Goal: Task Accomplishment & Management: Use online tool/utility

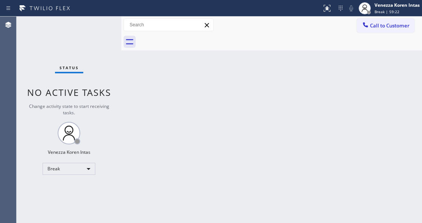
click at [260, 105] on div "Back to Dashboard Change Sender ID Customers Technicians Select a contact Outbo…" at bounding box center [271, 120] width 300 height 207
click at [396, 10] on span "Break | 59:33" at bounding box center [386, 11] width 25 height 5
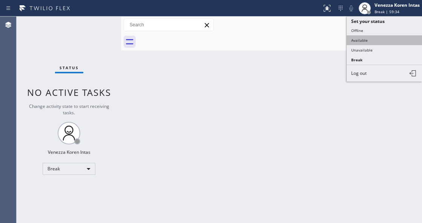
click at [367, 38] on button "Available" at bounding box center [383, 40] width 75 height 10
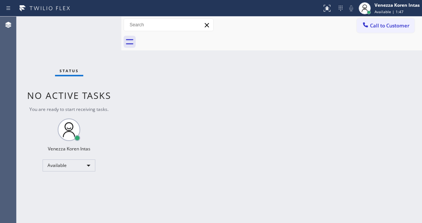
click at [117, 90] on div "Status No active tasks You are ready to start receiving tasks. Venezza Koren In…" at bounding box center [69, 120] width 105 height 207
click at [108, 63] on div "Status No active tasks You are ready to start receiving tasks. Venezza Koren In…" at bounding box center [69, 120] width 105 height 207
click at [98, 34] on div "Status No active tasks You are ready to start receiving tasks. Venezza Koren In…" at bounding box center [69, 120] width 105 height 207
drag, startPoint x: 114, startPoint y: 28, endPoint x: 135, endPoint y: 73, distance: 49.8
click at [114, 28] on div "Status No active tasks You are ready to start receiving tasks. Venezza Koren In…" at bounding box center [69, 120] width 105 height 207
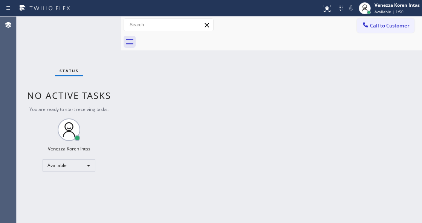
click at [97, 34] on div "Status No active tasks You are ready to start receiving tasks. Venezza Koren In…" at bounding box center [69, 120] width 105 height 207
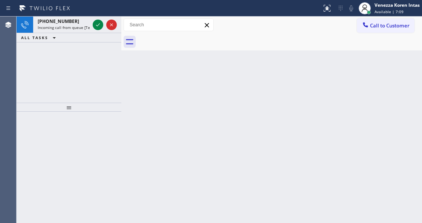
drag, startPoint x: 123, startPoint y: 141, endPoint x: 94, endPoint y: 78, distance: 69.0
click at [120, 123] on div "[PHONE_NUMBER] Incoming call from queue [Test] All ALL TASKS ALL TASKS ACTIVE T…" at bounding box center [219, 120] width 405 height 207
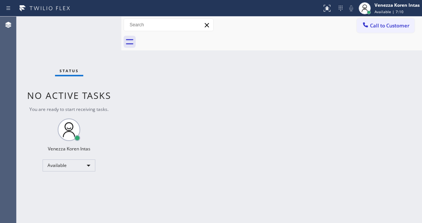
click at [97, 24] on div "Status No active tasks You are ready to start receiving tasks. Venezza Koren In…" at bounding box center [69, 120] width 105 height 207
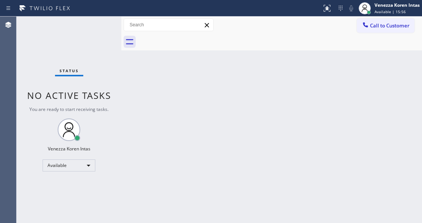
click at [87, 35] on div "Status No active tasks You are ready to start receiving tasks. Venezza Koren In…" at bounding box center [69, 120] width 105 height 207
click at [88, 26] on div "Status No active tasks You are ready to start receiving tasks. Venezza Koren In…" at bounding box center [69, 120] width 105 height 207
click at [97, 26] on div "Status No active tasks You are ready to start receiving tasks. Venezza Koren In…" at bounding box center [69, 120] width 105 height 207
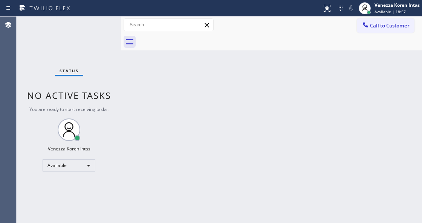
click at [97, 26] on div "Status No active tasks You are ready to start receiving tasks. Venezza Koren In…" at bounding box center [69, 120] width 105 height 207
click at [94, 27] on div "Status No active tasks You are ready to start receiving tasks. Venezza Koren In…" at bounding box center [69, 120] width 105 height 207
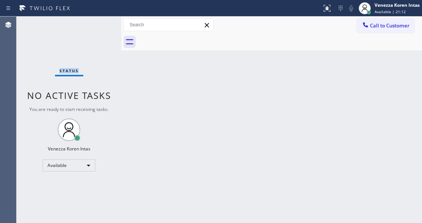
click at [94, 27] on div "Status No active tasks You are ready to start receiving tasks. Venezza Koren In…" at bounding box center [69, 120] width 105 height 207
click at [91, 24] on div "Status No active tasks You are ready to start receiving tasks. Venezza Koren In…" at bounding box center [69, 120] width 105 height 207
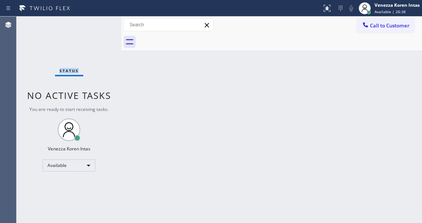
click at [91, 23] on div "Status No active tasks You are ready to start receiving tasks. Venezza Koren In…" at bounding box center [69, 120] width 105 height 207
drag, startPoint x: 94, startPoint y: 33, endPoint x: 94, endPoint y: 28, distance: 4.5
click at [94, 30] on div "Status No active tasks You are ready to start receiving tasks. Venezza Koren In…" at bounding box center [69, 120] width 105 height 207
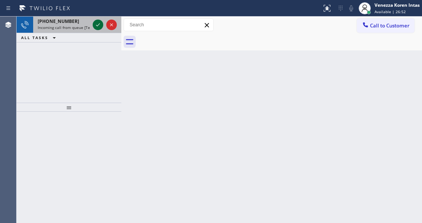
click at [96, 25] on icon at bounding box center [97, 24] width 9 height 9
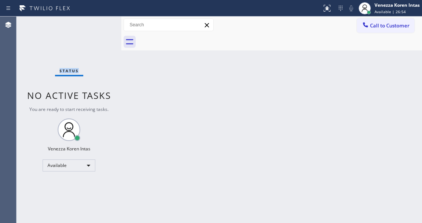
click at [96, 25] on div "Status No active tasks You are ready to start receiving tasks. Venezza Koren In…" at bounding box center [69, 120] width 105 height 207
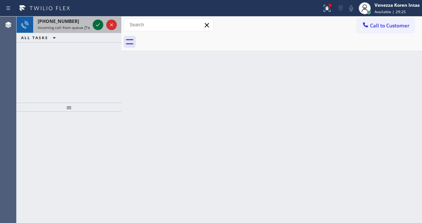
click at [96, 24] on icon at bounding box center [97, 24] width 9 height 9
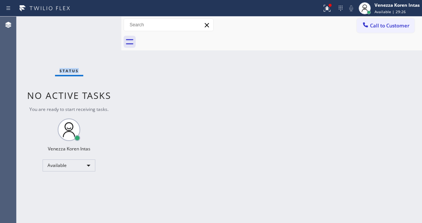
click at [96, 24] on div "Status No active tasks You are ready to start receiving tasks. Venezza Koren In…" at bounding box center [69, 120] width 105 height 207
click at [96, 26] on div "Status No active tasks You are ready to start receiving tasks. Venezza Koren In…" at bounding box center [69, 120] width 105 height 207
drag, startPoint x: 326, startPoint y: 8, endPoint x: 322, endPoint y: 67, distance: 58.5
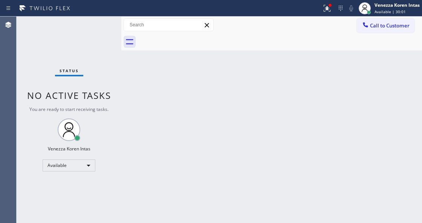
click at [326, 8] on icon at bounding box center [325, 7] width 5 height 5
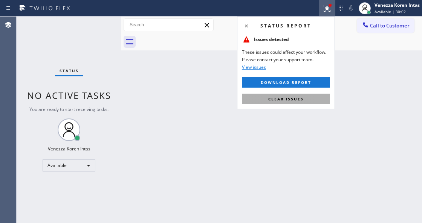
click at [306, 97] on button "Clear issues" at bounding box center [286, 99] width 88 height 11
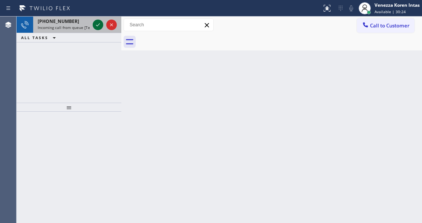
click at [96, 24] on icon at bounding box center [97, 24] width 9 height 9
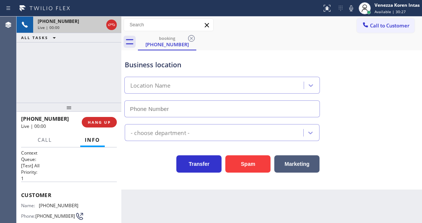
scroll to position [75, 0]
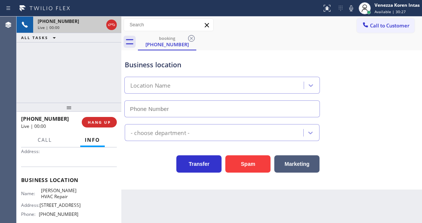
type input "[PHONE_NUMBER]"
click at [72, 81] on div "[PHONE_NUMBER] Live | 00:01 ALL TASKS ALL TASKS ACTIVE TASKS TASKS IN WRAP UP" at bounding box center [69, 60] width 105 height 86
drag, startPoint x: 96, startPoint y: 59, endPoint x: 117, endPoint y: 84, distance: 32.6
click at [96, 59] on div "[PHONE_NUMBER] Live | 00:10 ALL TASKS ALL TASKS ACTIVE TASKS TASKS IN WRAP UP" at bounding box center [69, 60] width 105 height 86
click at [347, 8] on icon at bounding box center [350, 8] width 9 height 9
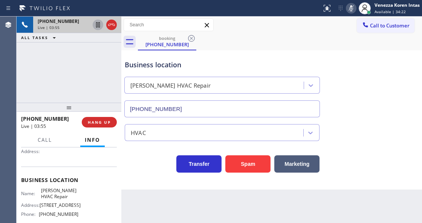
click at [97, 28] on icon at bounding box center [97, 24] width 9 height 9
click at [285, 14] on div "Status report No issues detected If you experience an issue, please download th…" at bounding box center [211, 8] width 422 height 17
click at [349, 12] on icon at bounding box center [350, 8] width 9 height 9
click at [347, 13] on div "Status report No issues detected If you experience an issue, please download th…" at bounding box center [369, 8] width 103 height 17
click at [348, 12] on icon at bounding box center [350, 8] width 9 height 9
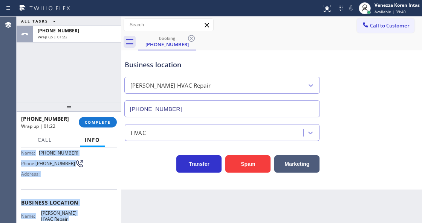
scroll to position [96, 0]
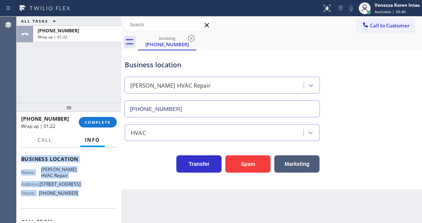
drag, startPoint x: 20, startPoint y: 166, endPoint x: 87, endPoint y: 189, distance: 70.1
click at [87, 189] on div "Context Queue: [Test] All Priority: 1 Customer Name: [PHONE_NUMBER] Phone: [PHO…" at bounding box center [69, 185] width 105 height 75
copy div "Customer Name: [PHONE_NUMBER] Phone: [PHONE_NUMBER] Address: Business location …"
click at [108, 123] on span "COMPLETE" at bounding box center [98, 122] width 26 height 5
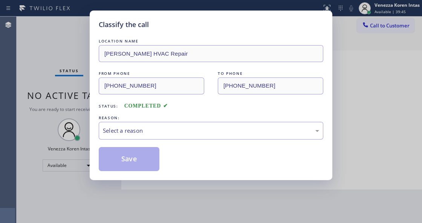
click at [156, 131] on div "Select a reason" at bounding box center [211, 130] width 216 height 9
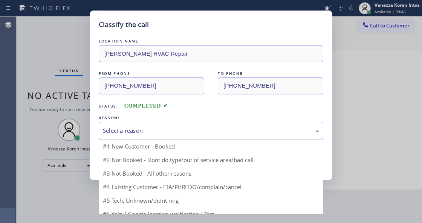
drag, startPoint x: 157, startPoint y: 164, endPoint x: 141, endPoint y: 163, distance: 15.4
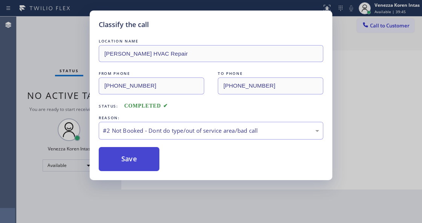
click at [141, 163] on button "Save" at bounding box center [129, 159] width 61 height 24
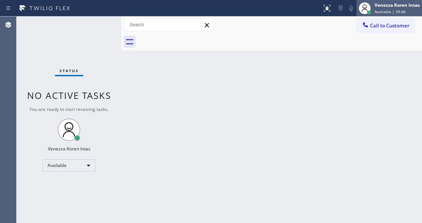
click at [391, 9] on div "Venezza Koren Intas Available | 39:46" at bounding box center [397, 8] width 49 height 13
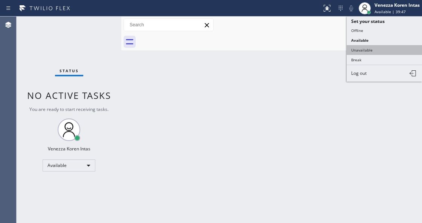
click at [374, 50] on button "Unavailable" at bounding box center [383, 50] width 75 height 10
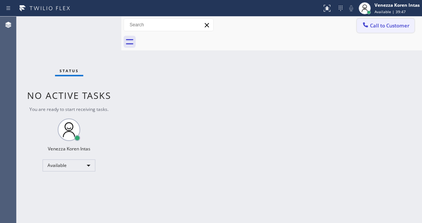
click at [381, 23] on span "Call to Customer" at bounding box center [390, 25] width 40 height 7
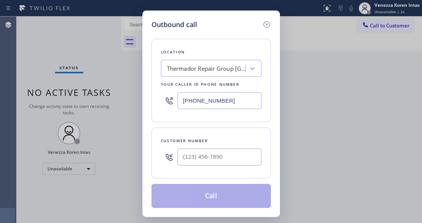
click at [198, 100] on input "[PHONE_NUMBER]" at bounding box center [219, 100] width 84 height 17
drag, startPoint x: 243, startPoint y: 100, endPoint x: 107, endPoint y: 88, distance: 136.5
click at [104, 90] on div "Outbound call Location Thermador Repair Group [GEOGRAPHIC_DATA] Your caller id …" at bounding box center [211, 111] width 422 height 223
paste input "929) 325-2750"
type input "[PHONE_NUMBER]"
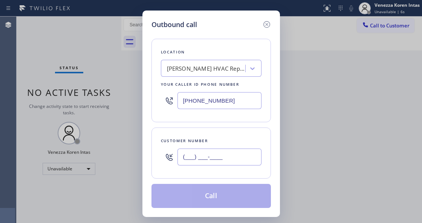
click at [211, 161] on input "(___) ___-____" at bounding box center [219, 157] width 84 height 17
paste input "917) 488-1557"
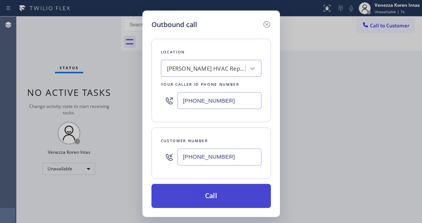
type input "[PHONE_NUMBER]"
click at [204, 192] on button "Call" at bounding box center [210, 196] width 119 height 24
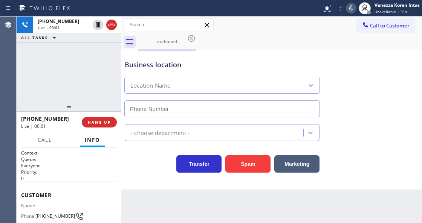
type input "[PHONE_NUMBER]"
click at [121, 58] on div at bounding box center [121, 120] width 0 height 207
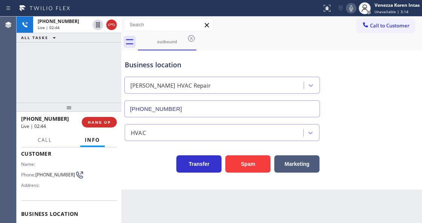
scroll to position [50, 0]
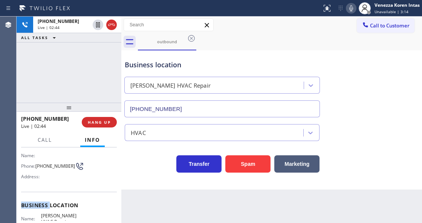
click at [46, 190] on div "Context Queue: Everyone Priority: 0 Customer Name: Phone: [PHONE_NUMBER] Addres…" at bounding box center [69, 206] width 96 height 212
drag, startPoint x: 50, startPoint y: 171, endPoint x: 35, endPoint y: 161, distance: 17.1
click at [35, 162] on div "Phone: [PHONE_NUMBER]" at bounding box center [49, 166] width 57 height 9
copy div "[PHONE_NUMBER]"
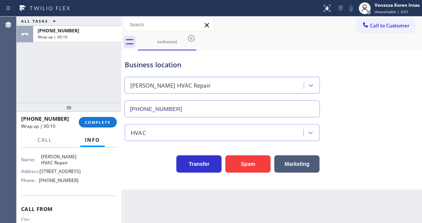
scroll to position [100, 0]
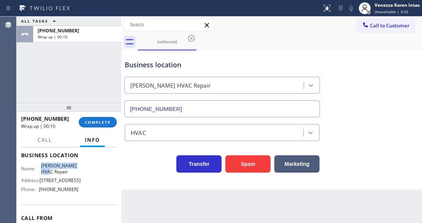
drag, startPoint x: 41, startPoint y: 163, endPoint x: 58, endPoint y: 169, distance: 18.9
click at [58, 169] on span "[PERSON_NAME] HVAC Repair" at bounding box center [59, 169] width 37 height 12
copy span "[PERSON_NAME] HVAC Repair"
click at [103, 120] on span "COMPLETE" at bounding box center [98, 122] width 26 height 5
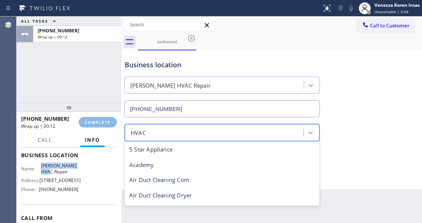
click at [158, 132] on div "Classify the call LOCATION NAME Air Conditioning Services FROM PHONE [PHONE_NUM…" at bounding box center [219, 120] width 405 height 207
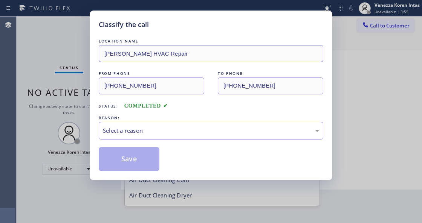
scroll to position [93, 0]
click at [159, 135] on div "Select a reason" at bounding box center [211, 130] width 216 height 9
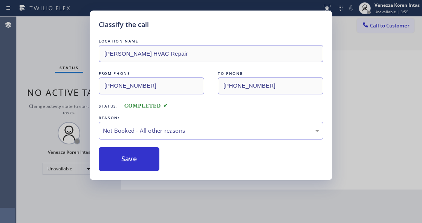
drag, startPoint x: 154, startPoint y: 161, endPoint x: 139, endPoint y: 161, distance: 14.7
click at [144, 163] on button "Save" at bounding box center [129, 159] width 61 height 24
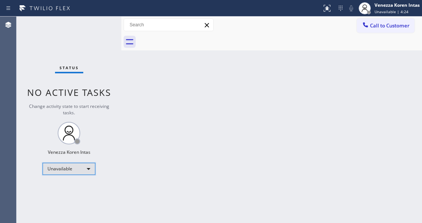
click at [88, 170] on div "Unavailable" at bounding box center [69, 169] width 53 height 12
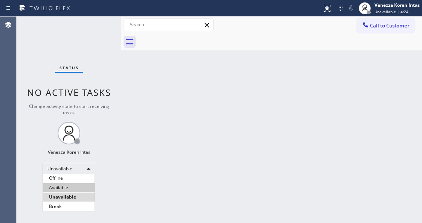
click at [73, 185] on li "Available" at bounding box center [69, 187] width 52 height 9
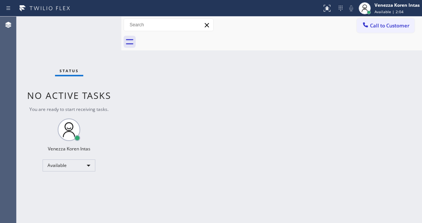
click at [306, 94] on div "Back to Dashboard Change Sender ID Customers Technicians Select a contact Outbo…" at bounding box center [271, 120] width 300 height 207
drag, startPoint x: 53, startPoint y: 41, endPoint x: 66, endPoint y: 65, distance: 27.3
click at [53, 41] on div "Status No active tasks You are ready to start receiving tasks. Venezza Koren In…" at bounding box center [69, 120] width 105 height 207
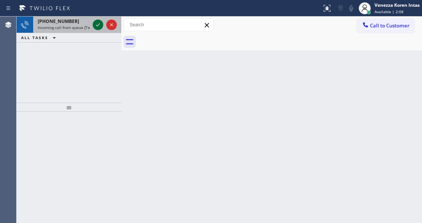
click at [97, 24] on icon at bounding box center [97, 24] width 9 height 9
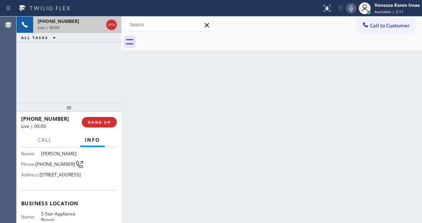
scroll to position [75, 0]
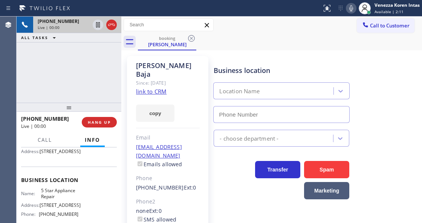
type input "[PHONE_NUMBER]"
click at [145, 88] on link "link to CRM" at bounding box center [151, 92] width 30 height 8
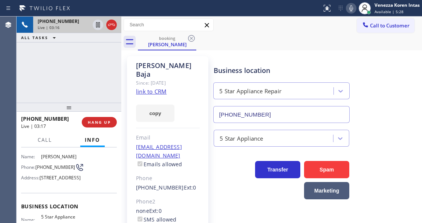
scroll to position [25, 0]
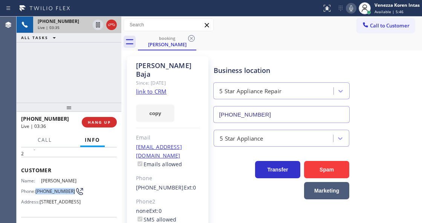
drag, startPoint x: 52, startPoint y: 197, endPoint x: 36, endPoint y: 187, distance: 18.8
click at [36, 187] on div "Name: [PERSON_NAME] Phone: [PHONE_NUMBER] Address: [STREET_ADDRESS]" at bounding box center [49, 193] width 57 height 30
copy div "[PHONE_NUMBER]"
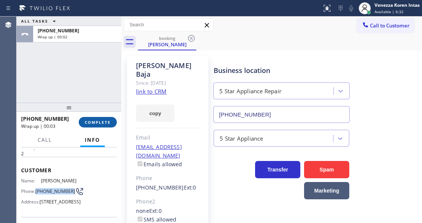
click at [98, 120] on span "COMPLETE" at bounding box center [98, 122] width 26 height 5
click at [163, 130] on div "Classify the call LOCATION NAME Air Conditioning Services FROM PHONE [PHONE_NUM…" at bounding box center [219, 120] width 405 height 207
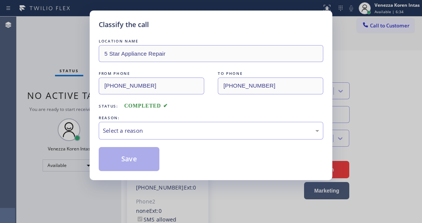
click at [163, 130] on div "Select a reason" at bounding box center [211, 130] width 216 height 9
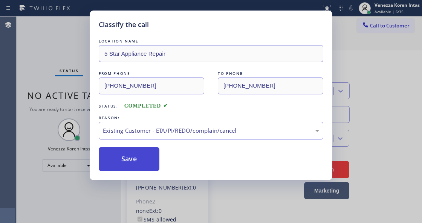
click at [142, 160] on button "Save" at bounding box center [129, 159] width 61 height 24
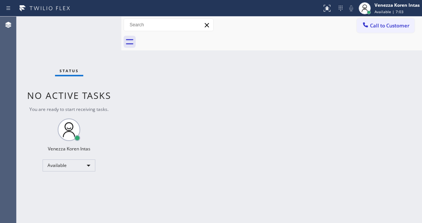
drag, startPoint x: 113, startPoint y: 55, endPoint x: 87, endPoint y: 35, distance: 33.4
click at [113, 55] on div "Status No active tasks You are ready to start receiving tasks. Venezza Koren In…" at bounding box center [69, 120] width 105 height 207
click at [84, 34] on div "Status No active tasks You are ready to start receiving tasks. Venezza Koren In…" at bounding box center [69, 120] width 105 height 207
click at [104, 28] on div "Status No active tasks You are ready to start receiving tasks. Venezza Koren In…" at bounding box center [69, 120] width 105 height 207
click at [72, 166] on div "Available" at bounding box center [69, 166] width 53 height 12
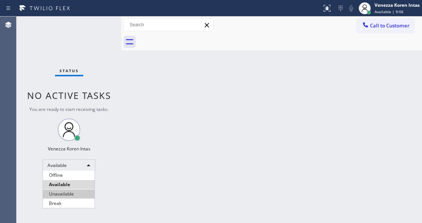
click at [74, 198] on li "Unavailable" at bounding box center [69, 194] width 52 height 9
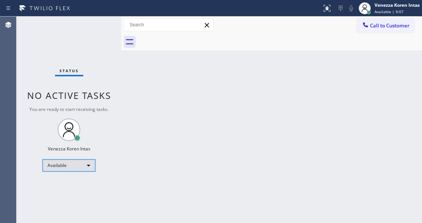
click at [75, 161] on div "Available" at bounding box center [69, 166] width 53 height 12
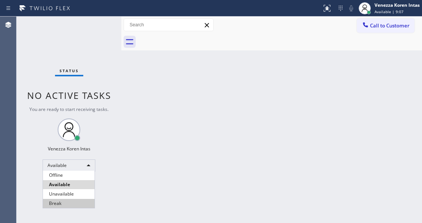
click at [63, 204] on li "Break" at bounding box center [69, 203] width 52 height 9
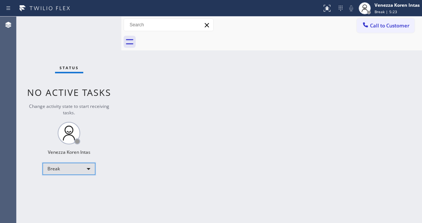
click at [65, 169] on div "Break" at bounding box center [69, 169] width 53 height 12
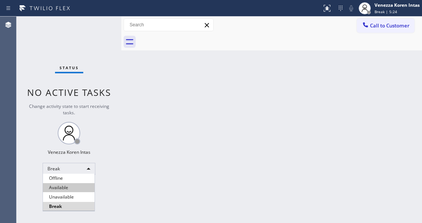
click at [62, 186] on li "Available" at bounding box center [69, 187] width 52 height 9
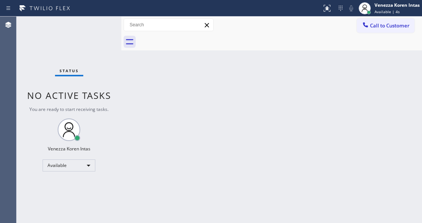
click at [236, 102] on div "Back to Dashboard Change Sender ID Customers Technicians Select a contact Outbo…" at bounding box center [271, 120] width 300 height 207
click at [150, 100] on div "Back to Dashboard Change Sender ID Customers Technicians Select a contact Outbo…" at bounding box center [271, 120] width 300 height 207
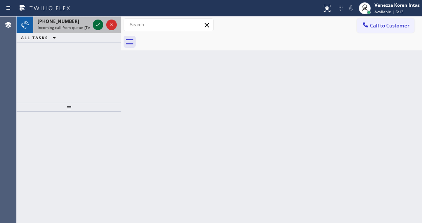
click at [96, 29] on button at bounding box center [98, 25] width 11 height 11
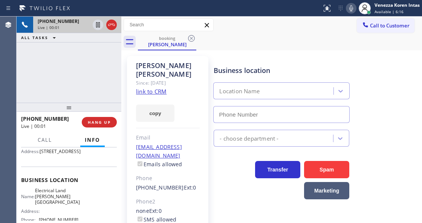
type input "[PHONE_NUMBER]"
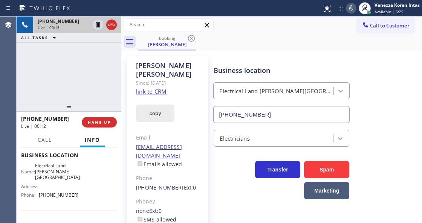
drag, startPoint x: 111, startPoint y: 94, endPoint x: 142, endPoint y: 98, distance: 31.1
click at [111, 94] on div "[PHONE_NUMBER] Live | 00:13 ALL TASKS ALL TASKS ACTIVE TASKS TASKS IN WRAP UP" at bounding box center [69, 60] width 105 height 86
click at [152, 88] on link "link to CRM" at bounding box center [151, 92] width 30 height 8
click at [352, 8] on icon at bounding box center [350, 8] width 9 height 9
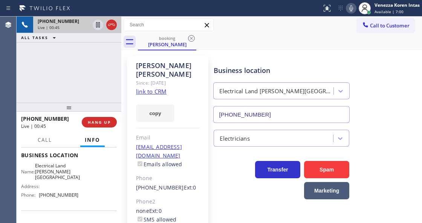
click at [221, 62] on div "Business location Electrical Land [PERSON_NAME][GEOGRAPHIC_DATA] [PHONE_NUMBER]" at bounding box center [281, 90] width 139 height 65
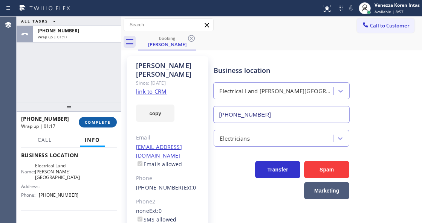
click at [100, 123] on span "COMPLETE" at bounding box center [98, 122] width 26 height 5
click at [97, 123] on span "COMPLETE" at bounding box center [98, 122] width 26 height 5
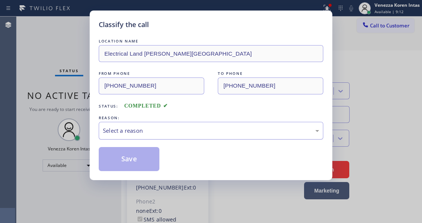
click at [145, 133] on div "Select a reason" at bounding box center [211, 130] width 216 height 9
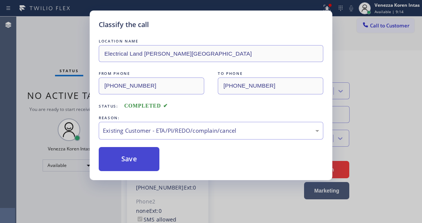
click at [139, 170] on button "Save" at bounding box center [129, 159] width 61 height 24
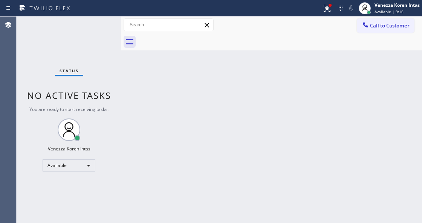
click at [96, 56] on div "Status No active tasks You are ready to start receiving tasks. Venezza Koren In…" at bounding box center [69, 120] width 105 height 207
click at [121, 31] on div at bounding box center [121, 120] width 0 height 207
click at [327, 12] on icon at bounding box center [326, 8] width 9 height 9
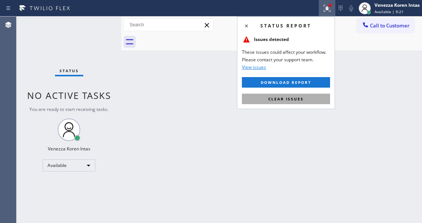
click at [303, 94] on button "Clear issues" at bounding box center [286, 99] width 88 height 11
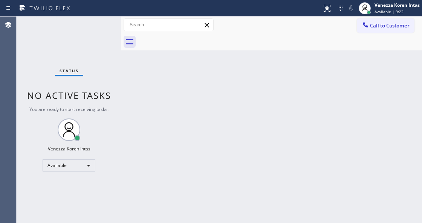
drag, startPoint x: 312, startPoint y: 104, endPoint x: 301, endPoint y: 20, distance: 85.1
click at [309, 106] on div "Back to Dashboard Change Sender ID Customers Technicians Select a contact Outbo…" at bounding box center [271, 120] width 300 height 207
drag, startPoint x: 143, startPoint y: 89, endPoint x: 116, endPoint y: 49, distance: 47.9
click at [143, 89] on div "Back to Dashboard Change Sender ID Customers Technicians Select a contact Outbo…" at bounding box center [271, 120] width 300 height 207
click at [116, 49] on div "Status No active tasks You are ready to start receiving tasks. Venezza Koren In…" at bounding box center [69, 120] width 105 height 207
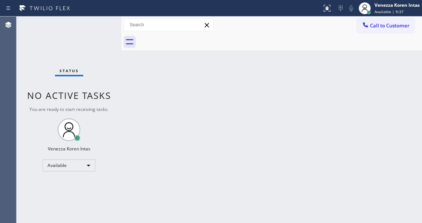
drag, startPoint x: 103, startPoint y: 25, endPoint x: 22, endPoint y: 47, distance: 83.7
click at [103, 25] on div "Status No active tasks You are ready to start receiving tasks. Venezza Koren In…" at bounding box center [69, 120] width 105 height 207
click at [91, 28] on div "Status No active tasks You are ready to start receiving tasks. Venezza Koren In…" at bounding box center [69, 120] width 105 height 207
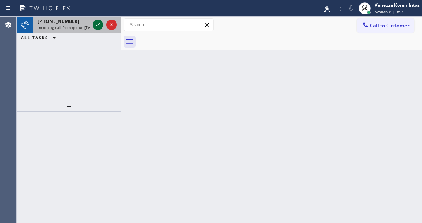
click at [96, 25] on icon at bounding box center [97, 24] width 9 height 9
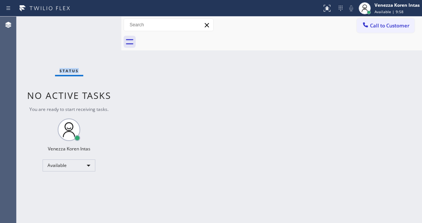
click at [96, 25] on div "Status No active tasks You are ready to start receiving tasks. Venezza Koren In…" at bounding box center [69, 120] width 105 height 207
click at [327, 3] on div at bounding box center [329, 5] width 5 height 5
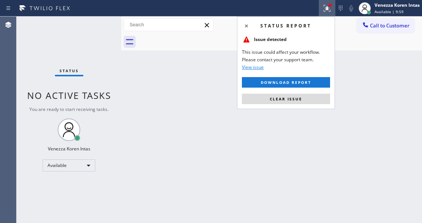
drag, startPoint x: 317, startPoint y: 99, endPoint x: 251, endPoint y: 93, distance: 66.1
click at [315, 99] on button "Clear issue" at bounding box center [286, 99] width 88 height 11
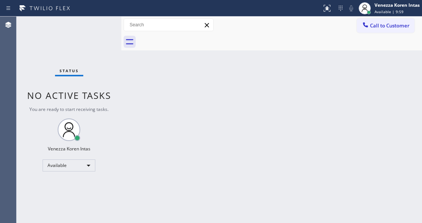
click at [105, 23] on div "Status No active tasks You are ready to start receiving tasks. Venezza Koren In…" at bounding box center [69, 120] width 105 height 207
click at [95, 28] on div "Status No active tasks You are ready to start receiving tasks. Venezza Koren In…" at bounding box center [69, 120] width 105 height 207
click at [95, 27] on div "Status No active tasks You are ready to start receiving tasks. Venezza Koren In…" at bounding box center [69, 120] width 105 height 207
click at [97, 25] on div "Status No active tasks You are ready to start receiving tasks. Venezza Koren In…" at bounding box center [69, 120] width 105 height 207
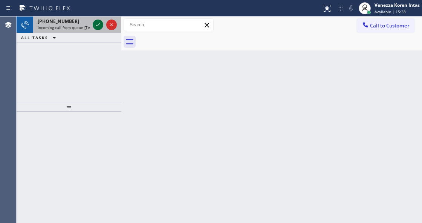
click at [97, 25] on icon at bounding box center [97, 24] width 9 height 9
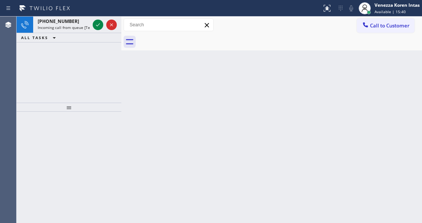
click at [97, 25] on icon at bounding box center [97, 24] width 9 height 9
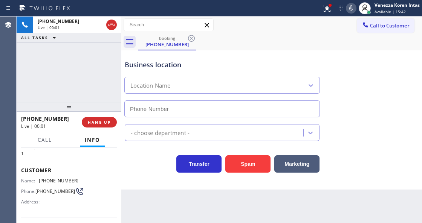
type input "[PHONE_NUMBER]"
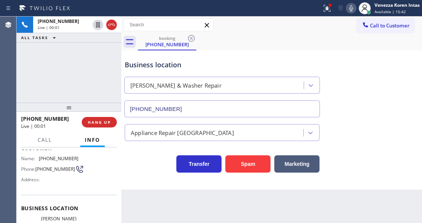
scroll to position [50, 0]
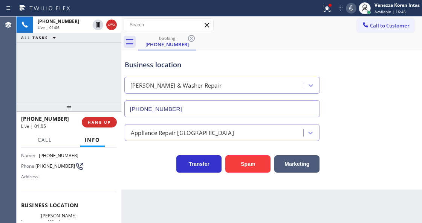
drag, startPoint x: 326, startPoint y: 6, endPoint x: 316, endPoint y: 72, distance: 66.7
click at [326, 6] on icon at bounding box center [326, 7] width 5 height 3
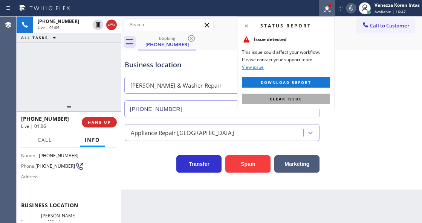
click at [300, 102] on button "Clear issue" at bounding box center [286, 99] width 88 height 11
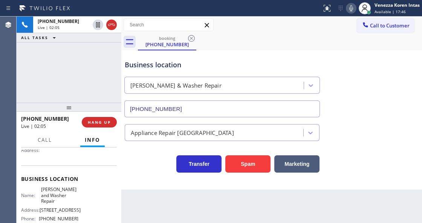
scroll to position [100, 0]
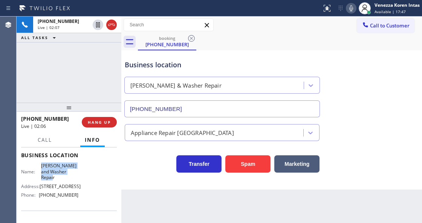
drag, startPoint x: 41, startPoint y: 163, endPoint x: 59, endPoint y: 177, distance: 22.5
click at [59, 177] on span "[PERSON_NAME] and Washer Repair" at bounding box center [59, 171] width 37 height 17
copy span "[PERSON_NAME] and Washer Repair"
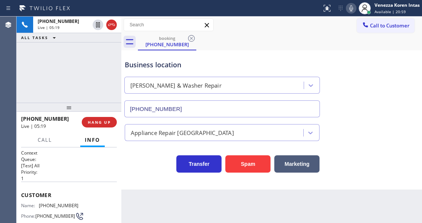
scroll to position [0, 0]
drag, startPoint x: 76, startPoint y: 203, endPoint x: 62, endPoint y: 204, distance: 13.9
click at [40, 206] on div "Name: [PHONE_NUMBER] Phone: [PHONE_NUMBER] Address:" at bounding box center [69, 218] width 96 height 30
copy span "[PHONE_NUMBER]"
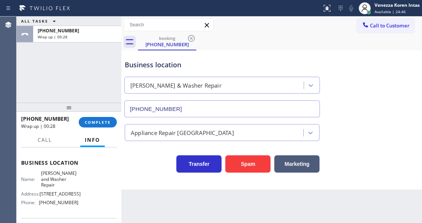
scroll to position [100, 0]
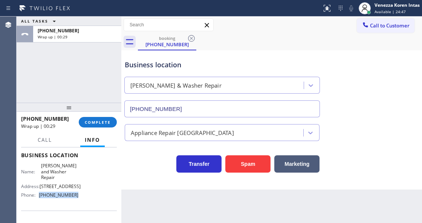
drag, startPoint x: 77, startPoint y: 204, endPoint x: 48, endPoint y: 201, distance: 29.2
click at [38, 201] on div "Name: [PERSON_NAME] and Washer Repair Address: [STREET_ADDRESS] Phone: [PHONE_N…" at bounding box center [69, 182] width 96 height 38
copy div "[PHONE_NUMBER]"
click at [93, 122] on span "COMPLETE" at bounding box center [98, 122] width 26 height 5
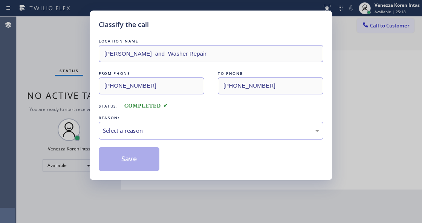
click at [168, 128] on div "Select a reason" at bounding box center [211, 130] width 216 height 9
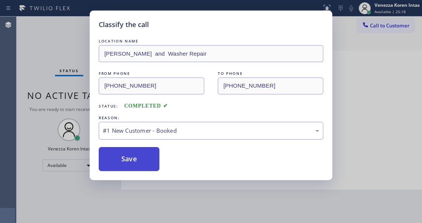
drag, startPoint x: 165, startPoint y: 152, endPoint x: 151, endPoint y: 160, distance: 16.7
click at [150, 160] on button "Save" at bounding box center [129, 159] width 61 height 24
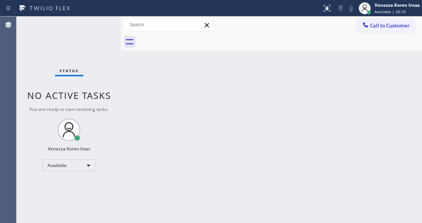
drag, startPoint x: 70, startPoint y: 62, endPoint x: 95, endPoint y: 72, distance: 27.0
click at [70, 62] on div "Status No active tasks You are ready to start receiving tasks. Venezza Koren In…" at bounding box center [69, 120] width 105 height 207
click at [140, 78] on div "Back to Dashboard Change Sender ID Customers Technicians Select a contact Outbo…" at bounding box center [271, 120] width 300 height 207
drag, startPoint x: 114, startPoint y: 52, endPoint x: 107, endPoint y: 32, distance: 21.5
click at [112, 44] on div "Status No active tasks You are ready to start receiving tasks. Venezza Koren In…" at bounding box center [69, 120] width 105 height 207
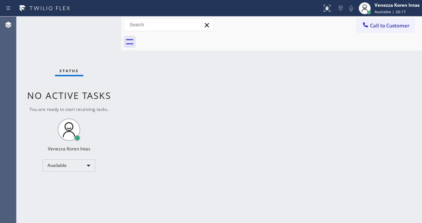
click at [107, 32] on div "Status No active tasks You are ready to start receiving tasks. Venezza Koren In…" at bounding box center [69, 120] width 105 height 207
drag, startPoint x: 99, startPoint y: 22, endPoint x: 96, endPoint y: 26, distance: 4.7
click at [96, 24] on div "Status No active tasks You are ready to start receiving tasks. Venezza Koren In…" at bounding box center [69, 120] width 105 height 207
click at [96, 26] on div "Status No active tasks You are ready to start receiving tasks. Venezza Koren In…" at bounding box center [69, 120] width 105 height 207
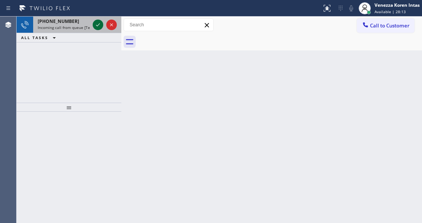
click at [99, 26] on icon at bounding box center [97, 24] width 9 height 9
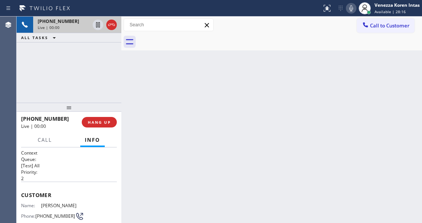
scroll to position [75, 0]
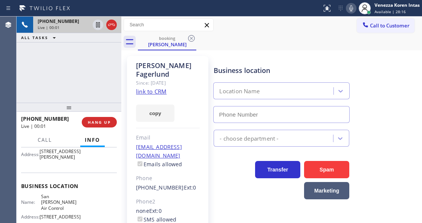
type input "[PHONE_NUMBER]"
click at [161, 88] on link "link to CRM" at bounding box center [151, 92] width 30 height 8
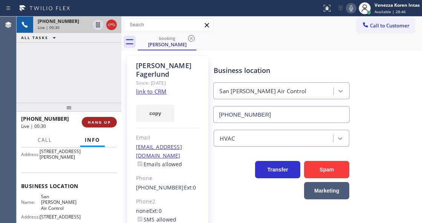
click at [94, 126] on button "HANG UP" at bounding box center [99, 122] width 35 height 11
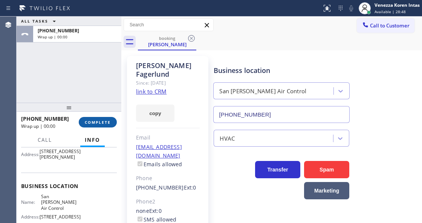
click at [94, 126] on button "COMPLETE" at bounding box center [98, 122] width 38 height 11
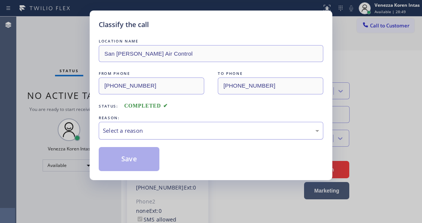
click at [171, 126] on div "Select a reason" at bounding box center [211, 131] width 224 height 18
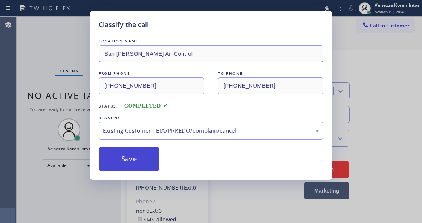
click at [139, 154] on button "Save" at bounding box center [129, 159] width 61 height 24
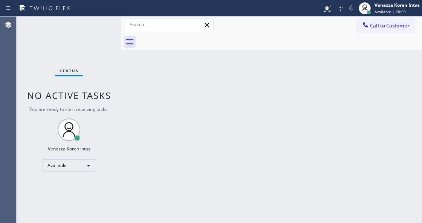
click at [96, 29] on div "Status No active tasks You are ready to start receiving tasks. Venezza Koren In…" at bounding box center [69, 120] width 105 height 207
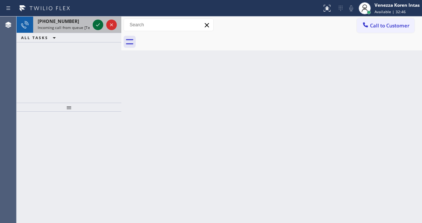
click at [98, 26] on icon at bounding box center [97, 24] width 9 height 9
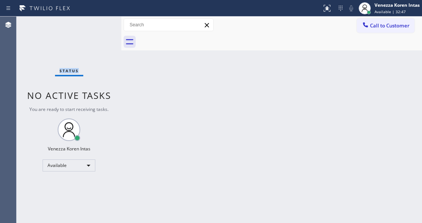
click at [98, 26] on div "Status No active tasks You are ready to start receiving tasks. Venezza Koren In…" at bounding box center [69, 120] width 105 height 207
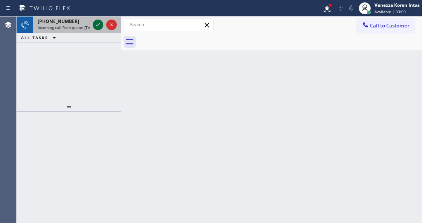
click at [98, 26] on icon at bounding box center [97, 24] width 9 height 9
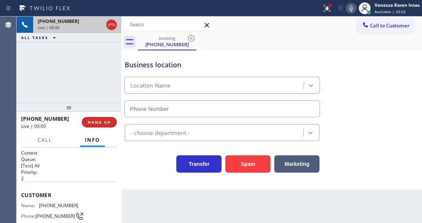
type input "[PHONE_NUMBER]"
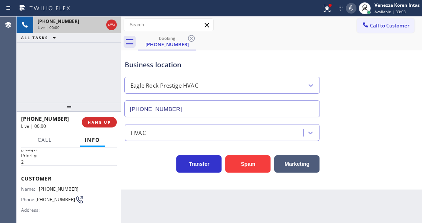
scroll to position [25, 0]
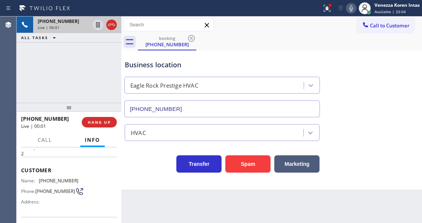
click at [18, 75] on div "[PHONE_NUMBER] Live | 00:01 ALL TASKS ALL TASKS ACTIVE TASKS TASKS IN WRAP UP" at bounding box center [69, 60] width 105 height 86
click at [53, 70] on div "[PHONE_NUMBER] Live | 00:03 ALL TASKS ALL TASKS ACTIVE TASKS TASKS IN WRAP UP" at bounding box center [69, 60] width 105 height 86
click at [251, 210] on div "Back to Dashboard Change Sender ID Customers Technicians Select a contact Outbo…" at bounding box center [271, 120] width 300 height 207
click at [114, 52] on div "[PHONE_NUMBER] Live | 00:19 ALL TASKS ALL TASKS ACTIVE TASKS TASKS IN WRAP UP" at bounding box center [69, 60] width 105 height 86
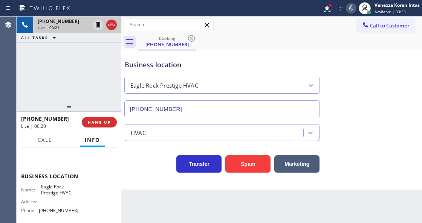
scroll to position [65, 0]
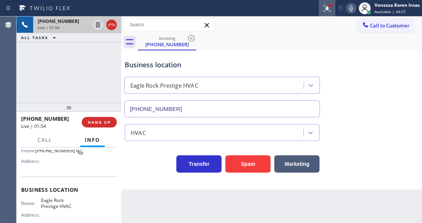
click at [321, 3] on button at bounding box center [326, 8] width 17 height 17
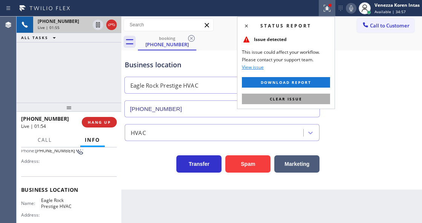
click at [300, 94] on button "Clear issue" at bounding box center [286, 99] width 88 height 11
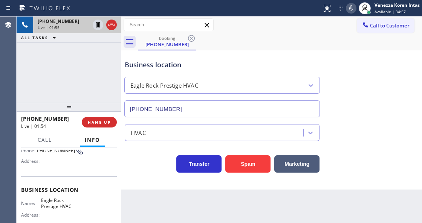
click at [338, 81] on div "Business location [GEOGRAPHIC_DATA] Prestige HVAC [PHONE_NUMBER]" at bounding box center [271, 83] width 297 height 68
click at [257, 60] on div "Business location" at bounding box center [222, 65] width 195 height 10
click at [272, 11] on div at bounding box center [160, 8] width 315 height 12
click at [100, 71] on div "[PHONE_NUMBER] Live | 03:52 ALL TASKS ALL TASKS ACTIVE TASKS TASKS IN WRAP UP" at bounding box center [69, 60] width 105 height 86
click at [352, 12] on icon at bounding box center [350, 8] width 9 height 9
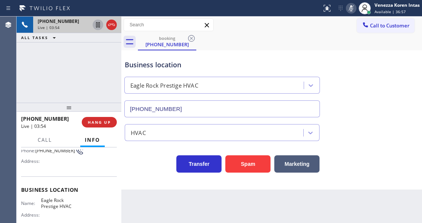
click at [97, 25] on icon at bounding box center [97, 24] width 9 height 9
click at [350, 9] on icon at bounding box center [350, 8] width 9 height 9
click at [96, 26] on icon at bounding box center [97, 24] width 9 height 9
click at [381, 140] on div "HVAC" at bounding box center [271, 131] width 297 height 20
click at [146, 58] on div "Business location [GEOGRAPHIC_DATA] Prestige HVAC [PHONE_NUMBER]" at bounding box center [222, 84] width 198 height 65
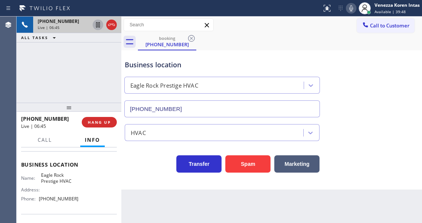
scroll to position [41, 0]
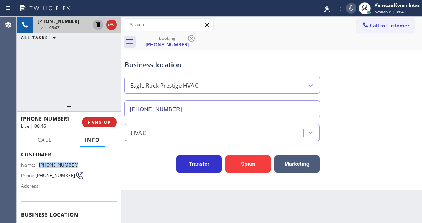
drag, startPoint x: 83, startPoint y: 163, endPoint x: 41, endPoint y: 163, distance: 42.2
click at [41, 163] on div "Name: [PHONE_NUMBER] Phone: [PHONE_NUMBER] Address:" at bounding box center [69, 177] width 96 height 30
copy span "[PHONE_NUMBER]"
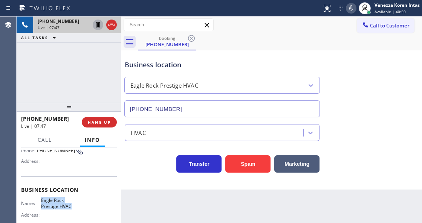
drag, startPoint x: 40, startPoint y: 198, endPoint x: 82, endPoint y: 206, distance: 43.3
click at [82, 206] on div "Name: Eagle Rock Prestige HVAC Address: Phone: [PHONE_NUMBER]" at bounding box center [69, 214] width 96 height 32
copy span "Eagle Rock Prestige HVAC"
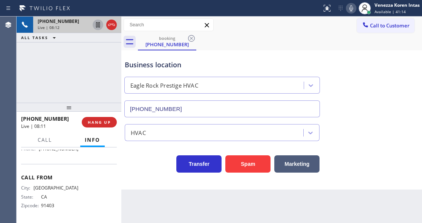
scroll to position [116, 0]
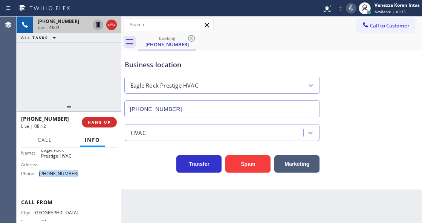
drag, startPoint x: 80, startPoint y: 172, endPoint x: 35, endPoint y: 174, distance: 44.5
click at [35, 174] on div "Name: Eagle Rock Prestige HVAC Address: Phone: [PHONE_NUMBER]" at bounding box center [69, 163] width 96 height 32
copy div "[PHONE_NUMBER]"
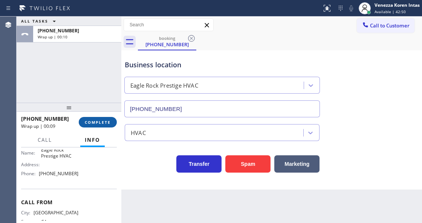
drag, startPoint x: 81, startPoint y: 113, endPoint x: 84, endPoint y: 127, distance: 14.5
click at [81, 112] on div at bounding box center [69, 107] width 105 height 9
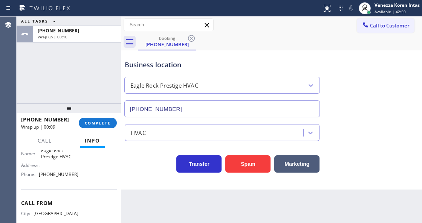
click at [88, 129] on div "[PHONE_NUMBER] Wrap up | 00:09 COMPLETE" at bounding box center [69, 123] width 96 height 20
click at [108, 128] on div "[PHONE_NUMBER] Wrap up | 00:10 COMPLETE" at bounding box center [69, 123] width 96 height 20
click at [111, 126] on button "COMPLETE" at bounding box center [98, 123] width 38 height 11
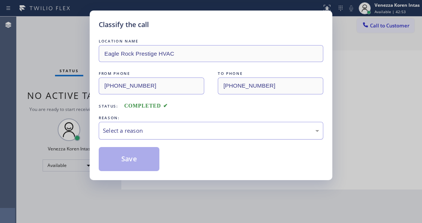
click at [154, 132] on div "Select a reason" at bounding box center [211, 130] width 216 height 9
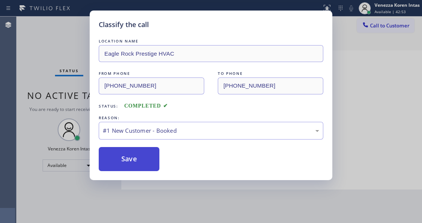
click at [143, 156] on button "Save" at bounding box center [129, 159] width 61 height 24
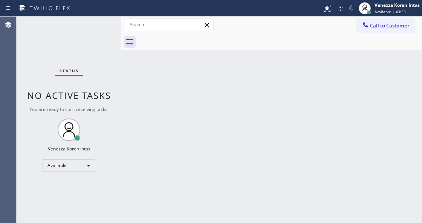
click at [93, 25] on div "Status No active tasks You are ready to start receiving tasks. Venezza Koren In…" at bounding box center [69, 120] width 105 height 207
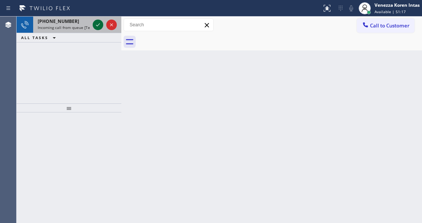
click at [95, 24] on icon at bounding box center [97, 24] width 9 height 9
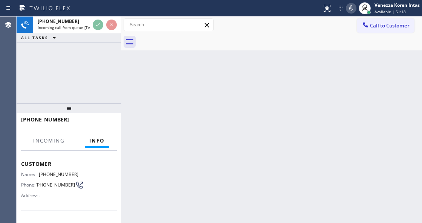
scroll to position [75, 0]
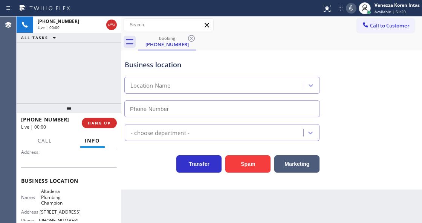
type input "[PHONE_NUMBER]"
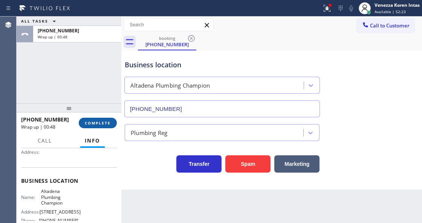
click at [101, 121] on span "COMPLETE" at bounding box center [98, 122] width 26 height 5
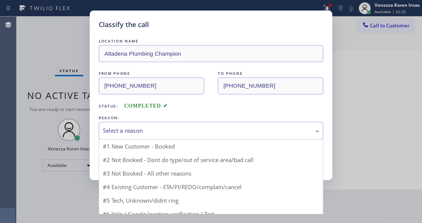
click at [193, 136] on div "Select a reason" at bounding box center [211, 131] width 224 height 18
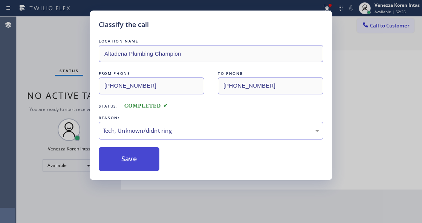
click at [147, 158] on button "Save" at bounding box center [129, 159] width 61 height 24
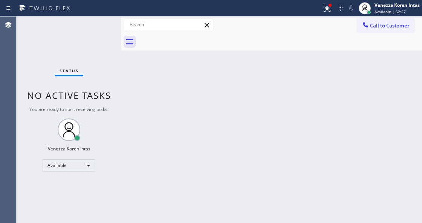
click at [105, 28] on div "Status No active tasks You are ready to start receiving tasks. Venezza Koren In…" at bounding box center [69, 120] width 105 height 207
click at [81, 25] on div "Status No active tasks You are ready to start receiving tasks. Venezza Koren In…" at bounding box center [69, 120] width 105 height 207
click at [329, 7] on div at bounding box center [329, 5] width 5 height 5
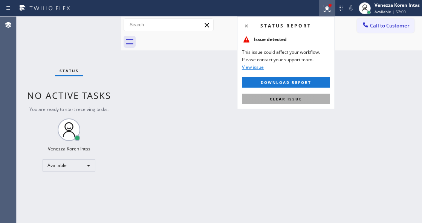
click at [295, 96] on button "Clear issue" at bounding box center [286, 99] width 88 height 11
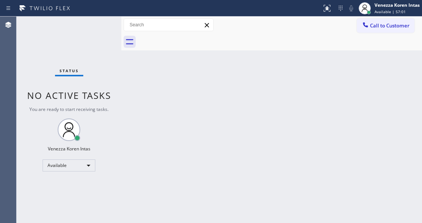
click at [105, 29] on div "Status No active tasks You are ready to start receiving tasks. Venezza Koren In…" at bounding box center [69, 120] width 105 height 207
click at [98, 28] on div "Status No active tasks You are ready to start receiving tasks. Venezza Koren In…" at bounding box center [69, 120] width 105 height 207
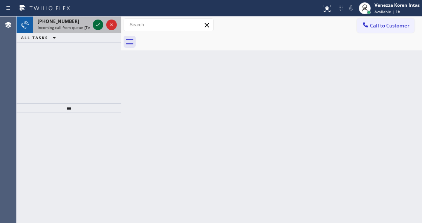
click at [98, 28] on icon at bounding box center [97, 24] width 9 height 9
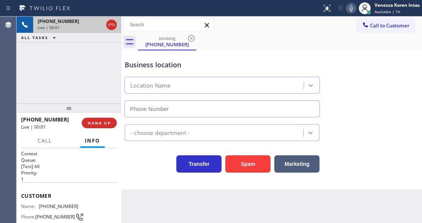
type input "[PHONE_NUMBER]"
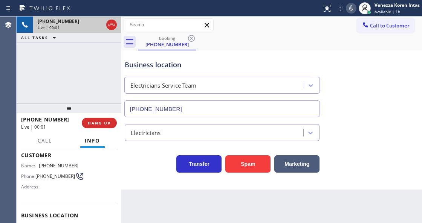
scroll to position [75, 0]
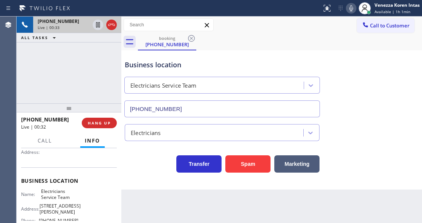
click at [112, 24] on icon at bounding box center [111, 24] width 9 height 9
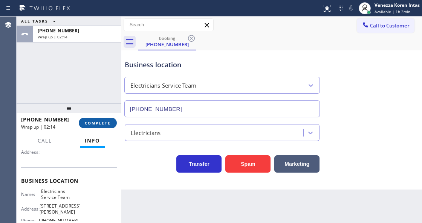
click at [102, 125] on span "COMPLETE" at bounding box center [98, 122] width 26 height 5
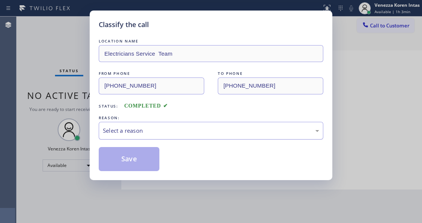
click at [148, 136] on div "Select a reason" at bounding box center [211, 131] width 224 height 18
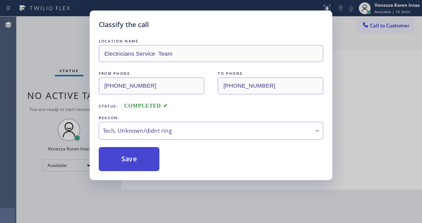
click at [133, 161] on button "Save" at bounding box center [129, 159] width 61 height 24
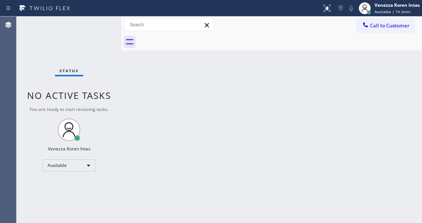
drag, startPoint x: 106, startPoint y: 39, endPoint x: 110, endPoint y: 48, distance: 9.6
click at [106, 39] on div "Status No active tasks You are ready to start receiving tasks. Venezza Koren In…" at bounding box center [69, 120] width 105 height 207
click at [99, 29] on div "Status No active tasks You are ready to start receiving tasks. Venezza Koren In…" at bounding box center [69, 120] width 105 height 207
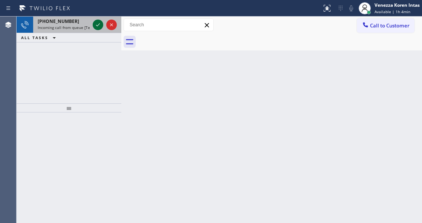
click at [99, 26] on icon at bounding box center [97, 24] width 9 height 9
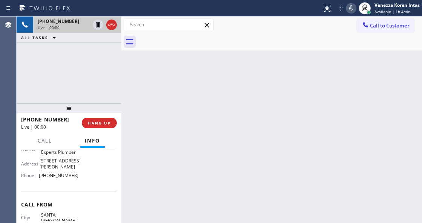
scroll to position [125, 0]
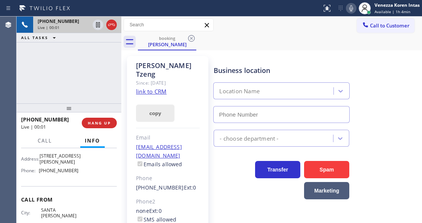
type input "[PHONE_NUMBER]"
click at [156, 79] on div "Since: [DATE]" at bounding box center [168, 83] width 64 height 9
click at [156, 88] on link "link to CRM" at bounding box center [151, 92] width 30 height 8
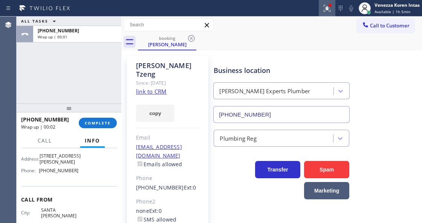
click at [324, 0] on button at bounding box center [326, 8] width 17 height 17
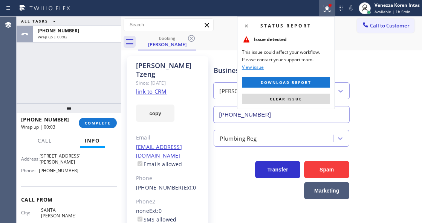
drag, startPoint x: 287, startPoint y: 101, endPoint x: 208, endPoint y: 111, distance: 79.8
click at [287, 101] on span "Clear issue" at bounding box center [286, 98] width 32 height 5
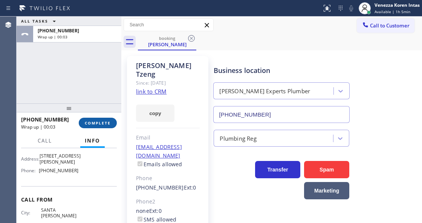
click at [101, 126] on button "COMPLETE" at bounding box center [98, 123] width 38 height 11
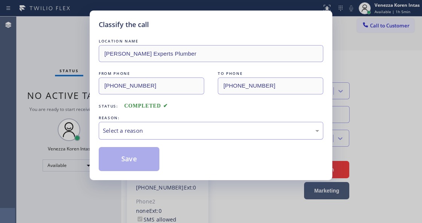
click at [160, 137] on div "Select a reason" at bounding box center [211, 131] width 224 height 18
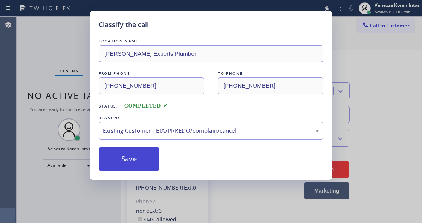
click at [153, 163] on button "Save" at bounding box center [129, 159] width 61 height 24
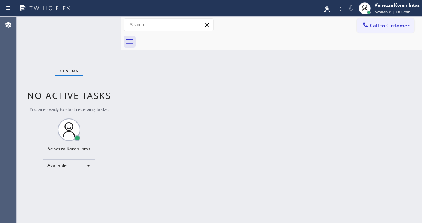
click at [385, 13] on span "Available | 1h 5min" at bounding box center [392, 11] width 36 height 5
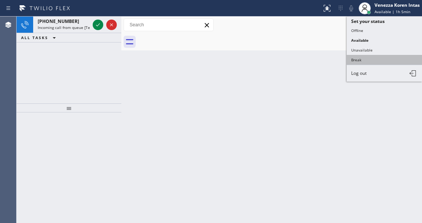
click at [365, 56] on button "Break" at bounding box center [383, 60] width 75 height 10
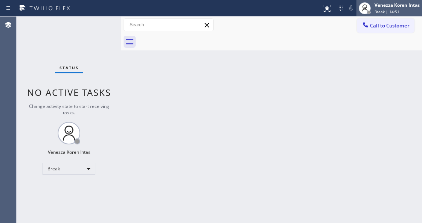
click at [389, 8] on div "Venezza Koren Intas" at bounding box center [396, 5] width 45 height 6
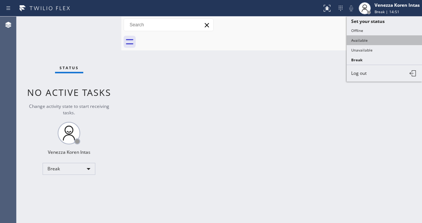
click at [385, 35] on button "Available" at bounding box center [383, 40] width 75 height 10
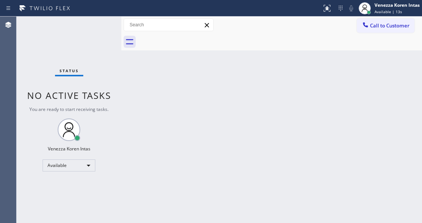
click at [81, 75] on div "Status" at bounding box center [69, 72] width 28 height 8
click at [106, 74] on div "Status No active tasks You are ready to start receiving tasks. Venezza Koren In…" at bounding box center [69, 120] width 105 height 207
click at [99, 38] on div "Status No active tasks You are ready to start receiving tasks. Venezza Koren In…" at bounding box center [69, 120] width 105 height 207
click at [101, 23] on div "Status No active tasks You are ready to start receiving tasks. Venezza Koren In…" at bounding box center [69, 120] width 105 height 207
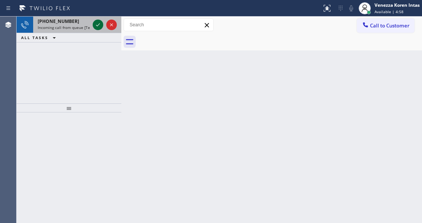
click at [98, 22] on icon at bounding box center [97, 24] width 9 height 9
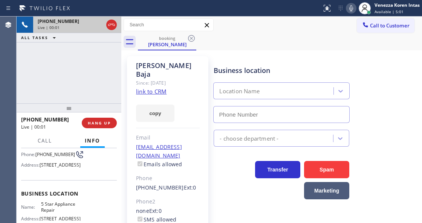
scroll to position [100, 0]
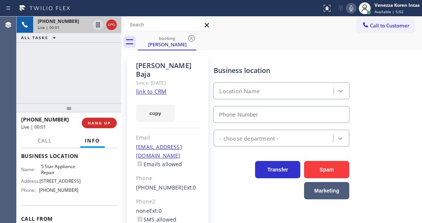
type input "[PHONE_NUMBER]"
click at [189, 108] on div "copy" at bounding box center [168, 109] width 64 height 26
click at [161, 88] on link "link to CRM" at bounding box center [151, 92] width 30 height 8
click at [96, 70] on div "[PHONE_NUMBER] Live | 04:54 ALL TASKS ALL TASKS ACTIVE TASKS TASKS IN WRAP UP" at bounding box center [69, 60] width 105 height 87
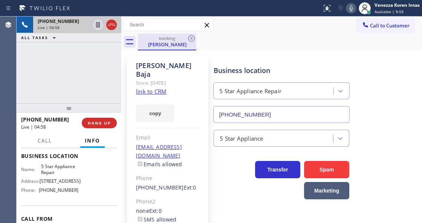
drag, startPoint x: 123, startPoint y: 53, endPoint x: 139, endPoint y: 45, distance: 16.8
click at [123, 53] on div "[PERSON_NAME] Since: [DATE] link to CRM copy Email [EMAIL_ADDRESS][DOMAIN_NAME]…" at bounding box center [167, 176] width 89 height 249
click at [182, 28] on input "text" at bounding box center [168, 25] width 89 height 12
click at [296, 20] on div "Call to Customer Outbound call Location [PERSON_NAME] HVAC Repair Your caller i…" at bounding box center [271, 24] width 300 height 13
click at [110, 22] on icon at bounding box center [111, 24] width 9 height 9
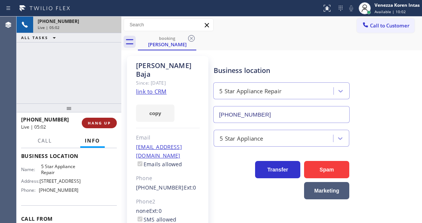
click at [106, 122] on span "HANG UP" at bounding box center [99, 122] width 23 height 5
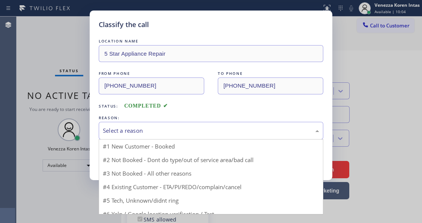
click at [180, 130] on div "Select a reason" at bounding box center [211, 130] width 216 height 9
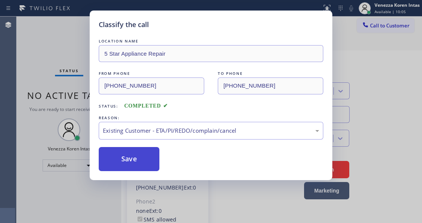
click at [143, 163] on button "Save" at bounding box center [129, 159] width 61 height 24
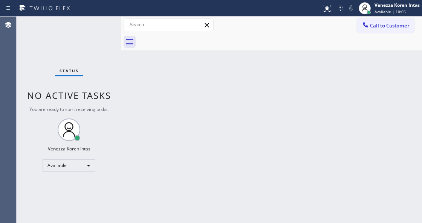
click at [90, 30] on div "Status No active tasks You are ready to start receiving tasks. Venezza Koren In…" at bounding box center [69, 120] width 105 height 207
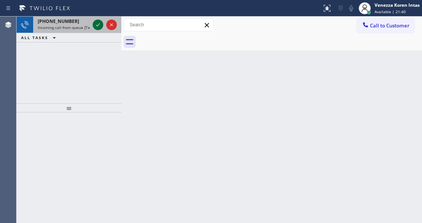
click at [99, 25] on icon at bounding box center [97, 24] width 9 height 9
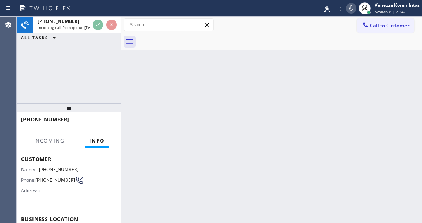
scroll to position [75, 0]
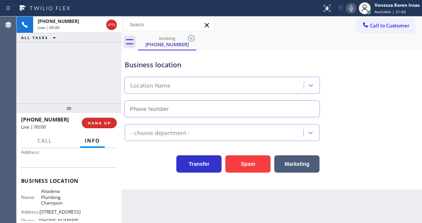
type input "[PHONE_NUMBER]"
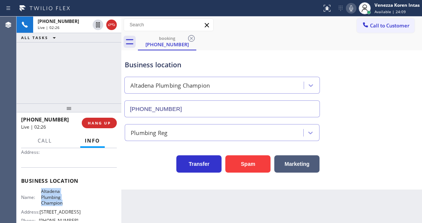
drag, startPoint x: 40, startPoint y: 191, endPoint x: 72, endPoint y: 206, distance: 34.7
click at [72, 206] on span "Altadena Plumbing Champion" at bounding box center [59, 197] width 37 height 17
drag, startPoint x: 349, startPoint y: 10, endPoint x: 346, endPoint y: 20, distance: 10.6
click at [349, 10] on icon at bounding box center [351, 8] width 4 height 6
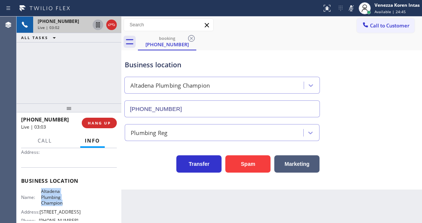
click at [99, 25] on icon at bounding box center [98, 24] width 4 height 5
click at [349, 9] on icon at bounding box center [350, 8] width 9 height 9
click at [98, 25] on icon at bounding box center [97, 24] width 5 height 5
click at [358, 89] on div "Business location [GEOGRAPHIC_DATA] Plumbing Champion [PHONE_NUMBER]" at bounding box center [271, 83] width 297 height 68
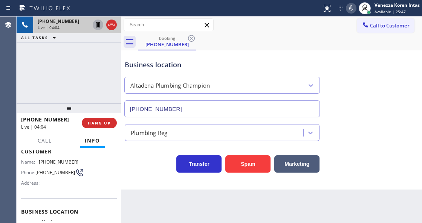
scroll to position [0, 0]
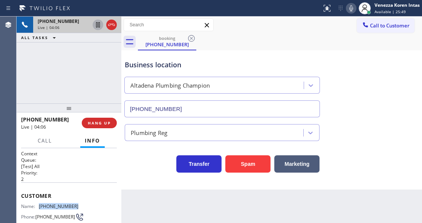
drag, startPoint x: 75, startPoint y: 204, endPoint x: 40, endPoint y: 206, distance: 34.7
click at [40, 206] on div "Name: [PHONE_NUMBER] Phone: [PHONE_NUMBER] Address:" at bounding box center [69, 219] width 96 height 30
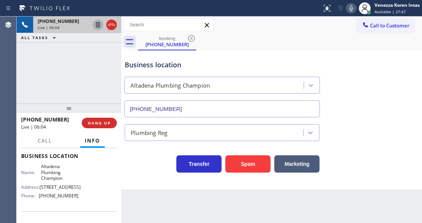
scroll to position [100, 0]
drag, startPoint x: 83, startPoint y: 193, endPoint x: 39, endPoint y: 197, distance: 43.8
click at [39, 197] on div "Name: Altadena Plumbing Champion Address: [STREET_ADDRESS] Phone: [PHONE_NUMBER]" at bounding box center [69, 183] width 96 height 38
click at [280, 36] on div "booking [PHONE_NUMBER]" at bounding box center [280, 42] width 284 height 17
click at [269, 37] on div "booking [PHONE_NUMBER]" at bounding box center [280, 42] width 284 height 17
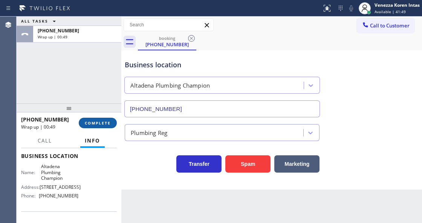
click at [100, 120] on span "COMPLETE" at bounding box center [98, 122] width 26 height 5
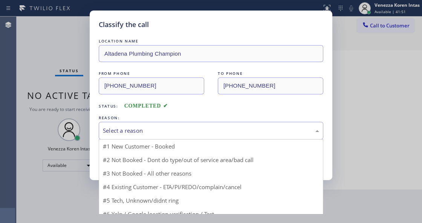
click at [160, 127] on div "Select a reason" at bounding box center [211, 130] width 216 height 9
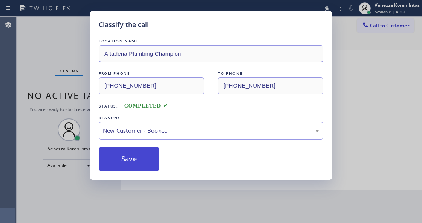
drag, startPoint x: 159, startPoint y: 151, endPoint x: 140, endPoint y: 165, distance: 23.7
click at [140, 165] on button "Save" at bounding box center [129, 159] width 61 height 24
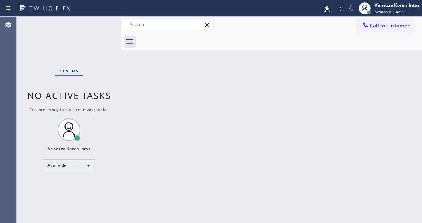
click at [173, 148] on div "Back to Dashboard Change Sender ID Customers Technicians Select a contact Outbo…" at bounding box center [271, 120] width 300 height 207
click at [168, 81] on div "Back to Dashboard Change Sender ID Customers Technicians Select a contact Outbo…" at bounding box center [271, 120] width 300 height 207
click at [124, 93] on div "Back to Dashboard Change Sender ID Customers Technicians Select a contact Outbo…" at bounding box center [271, 120] width 300 height 207
drag, startPoint x: 212, startPoint y: 114, endPoint x: 179, endPoint y: 213, distance: 103.7
click at [209, 128] on div "Back to Dashboard Change Sender ID Customers Technicians Select a contact Outbo…" at bounding box center [271, 120] width 300 height 207
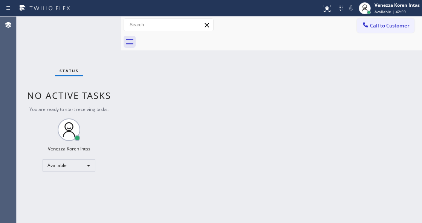
click at [140, 57] on div "Back to Dashboard Change Sender ID Customers Technicians Select a contact Outbo…" at bounding box center [271, 120] width 300 height 207
drag, startPoint x: 210, startPoint y: 99, endPoint x: 82, endPoint y: 113, distance: 128.0
click at [209, 99] on div "Back to Dashboard Change Sender ID Customers Technicians Select a contact Outbo…" at bounding box center [271, 120] width 300 height 207
click at [70, 39] on div "Status No active tasks You are ready to start receiving tasks. Venezza Koren In…" at bounding box center [69, 120] width 105 height 207
click at [228, 96] on div "Back to Dashboard Change Sender ID Customers Technicians Select a contact Outbo…" at bounding box center [271, 120] width 300 height 207
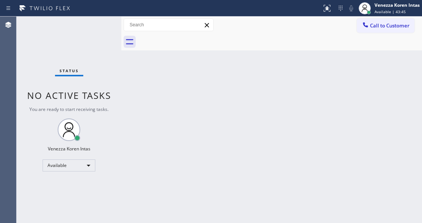
click at [260, 105] on div "Back to Dashboard Change Sender ID Customers Technicians Select a contact Outbo…" at bounding box center [271, 120] width 300 height 207
click at [153, 222] on div "Back to Dashboard Change Sender ID Customers Technicians Select a contact Outbo…" at bounding box center [271, 120] width 300 height 207
drag, startPoint x: 80, startPoint y: 105, endPoint x: 38, endPoint y: 94, distance: 43.8
click at [80, 105] on div "Status No active tasks You are ready to start receiving tasks. Venezza Koren In…" at bounding box center [69, 120] width 105 height 207
click at [81, 44] on div "Status No active tasks You are ready to start receiving tasks. Venezza Koren In…" at bounding box center [69, 120] width 105 height 207
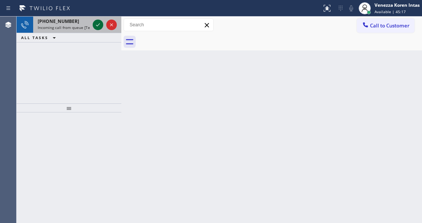
click at [97, 28] on icon at bounding box center [97, 24] width 9 height 9
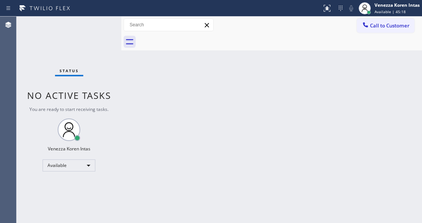
click at [97, 28] on div "Status No active tasks You are ready to start receiving tasks. Venezza Koren In…" at bounding box center [69, 120] width 105 height 207
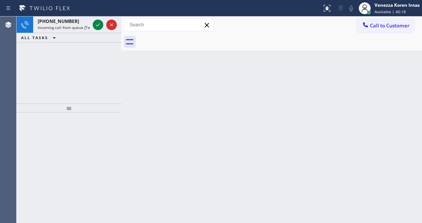
click at [97, 28] on icon at bounding box center [97, 24] width 9 height 9
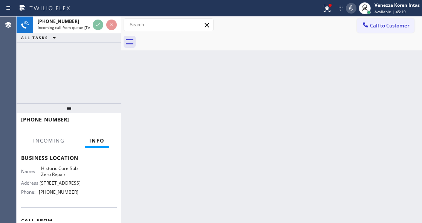
scroll to position [100, 0]
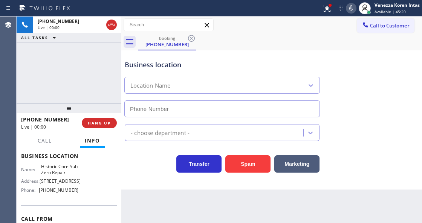
type input "[PHONE_NUMBER]"
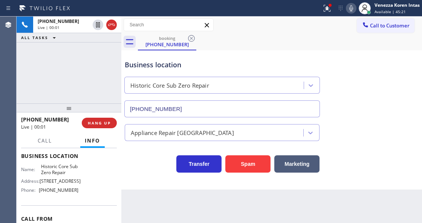
click at [76, 88] on div "[PHONE_NUMBER] Live | 00:01 ALL TASKS ALL TASKS ACTIVE TASKS TASKS IN WRAP UP" at bounding box center [69, 60] width 105 height 87
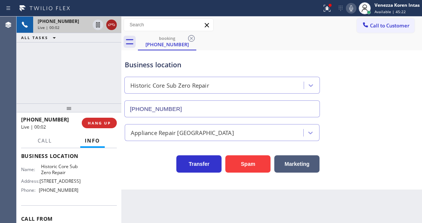
click at [108, 24] on icon at bounding box center [111, 24] width 9 height 9
click at [105, 123] on span "HANG UP" at bounding box center [99, 122] width 23 height 5
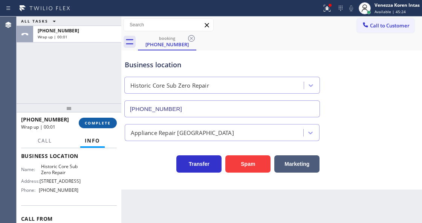
click at [102, 124] on span "COMPLETE" at bounding box center [98, 122] width 26 height 5
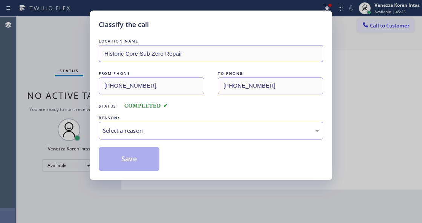
click at [164, 131] on div "Select a reason" at bounding box center [211, 130] width 216 height 9
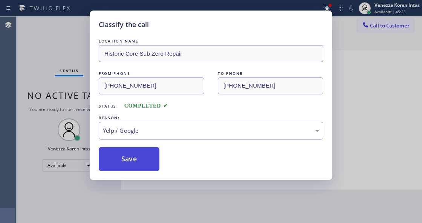
click at [135, 169] on button "Save" at bounding box center [129, 159] width 61 height 24
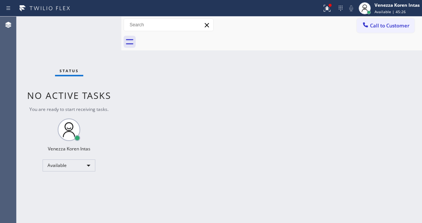
click at [327, 5] on div at bounding box center [329, 5] width 5 height 5
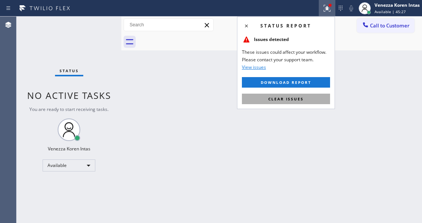
drag, startPoint x: 305, startPoint y: 98, endPoint x: 269, endPoint y: 95, distance: 36.3
click at [304, 98] on button "Clear issues" at bounding box center [286, 99] width 88 height 11
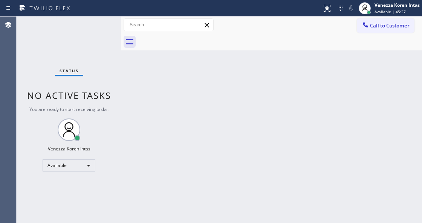
click at [101, 31] on div "Status No active tasks You are ready to start receiving tasks. Venezza Koren In…" at bounding box center [69, 120] width 105 height 207
click at [97, 37] on div "Status No active tasks You are ready to start receiving tasks. Venezza Koren In…" at bounding box center [69, 120] width 105 height 207
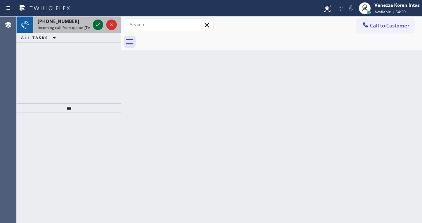
click at [94, 24] on icon at bounding box center [97, 24] width 9 height 9
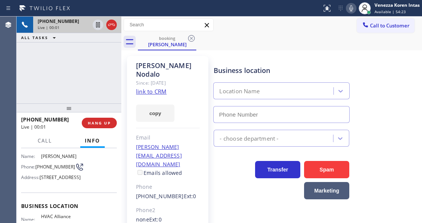
scroll to position [100, 0]
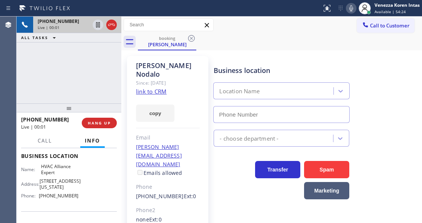
type input "[PHONE_NUMBER]"
click at [159, 88] on link "link to CRM" at bounding box center [151, 92] width 30 height 8
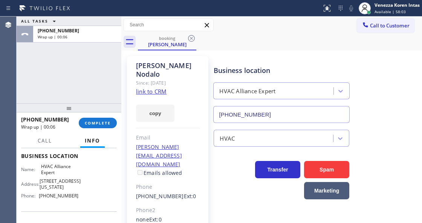
click at [103, 131] on div "[PHONE_NUMBER] Wrap up | 00:06 COMPLETE" at bounding box center [69, 123] width 96 height 20
click at [106, 125] on span "COMPLETE" at bounding box center [98, 122] width 26 height 5
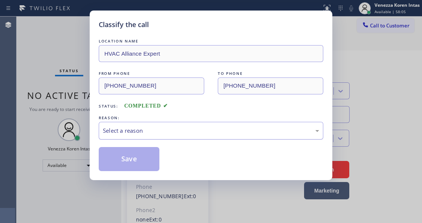
click at [172, 126] on div "Select a reason" at bounding box center [211, 131] width 224 height 18
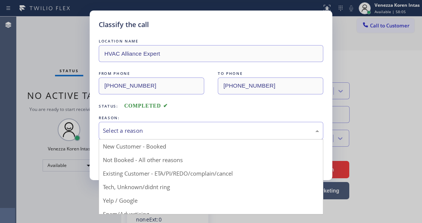
drag, startPoint x: 210, startPoint y: 172, endPoint x: 143, endPoint y: 154, distance: 69.4
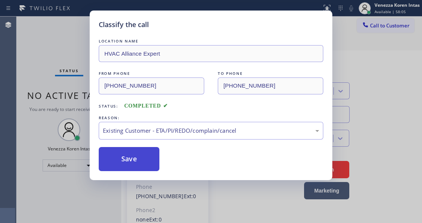
click at [142, 153] on button "Save" at bounding box center [129, 159] width 61 height 24
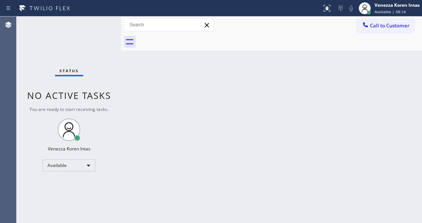
click at [121, 126] on div at bounding box center [121, 120] width 0 height 207
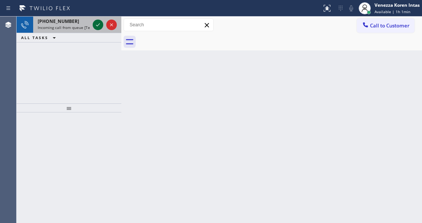
click at [98, 28] on icon at bounding box center [97, 24] width 9 height 9
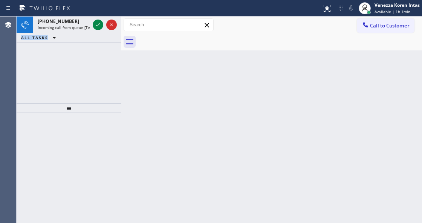
click at [98, 28] on icon at bounding box center [97, 24] width 9 height 9
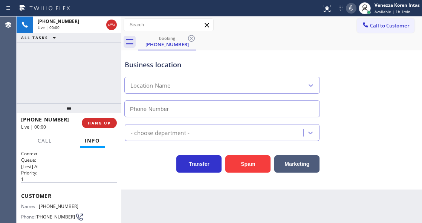
type input "[PHONE_NUMBER]"
drag, startPoint x: 324, startPoint y: 6, endPoint x: 323, endPoint y: 36, distance: 29.7
click at [324, 6] on icon at bounding box center [326, 8] width 9 height 9
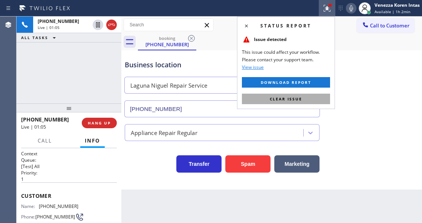
click at [308, 97] on button "Clear issue" at bounding box center [286, 99] width 88 height 11
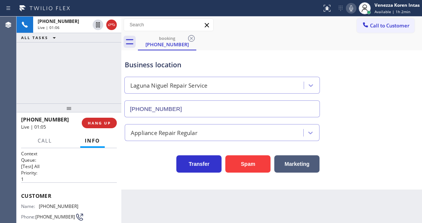
click at [356, 92] on div "Business location [GEOGRAPHIC_DATA] Repair Service [PHONE_NUMBER]" at bounding box center [271, 83] width 297 height 68
click at [242, 219] on div "Back to Dashboard Change Sender ID Customers Technicians Select a contact Outbo…" at bounding box center [271, 120] width 300 height 207
click at [262, 48] on div "booking [PHONE_NUMBER]" at bounding box center [280, 42] width 284 height 17
drag, startPoint x: 78, startPoint y: 207, endPoint x: 40, endPoint y: 206, distance: 37.7
click at [40, 206] on div "Name: [PHONE_NUMBER] Phone: [PHONE_NUMBER] Address:" at bounding box center [69, 219] width 96 height 30
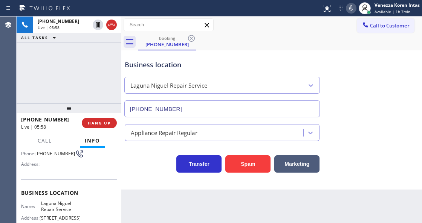
scroll to position [75, 0]
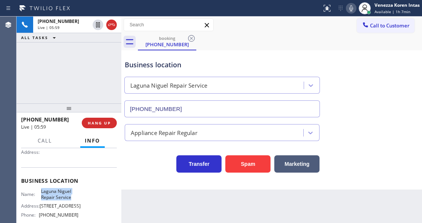
drag, startPoint x: 40, startPoint y: 190, endPoint x: 78, endPoint y: 196, distance: 38.0
click at [78, 196] on div "Name: [GEOGRAPHIC_DATA] Repair Service Address: [STREET_ADDRESS] Phone: [PHONE_…" at bounding box center [69, 205] width 96 height 32
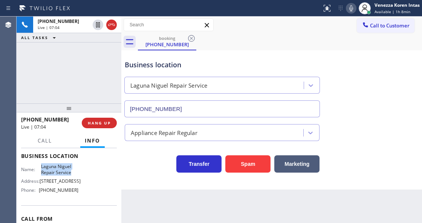
scroll to position [100, 0]
drag, startPoint x: 85, startPoint y: 195, endPoint x: 41, endPoint y: 195, distance: 43.3
click at [41, 195] on div "Name: [GEOGRAPHIC_DATA] Repair Service Address: [STREET_ADDRESS] Phone: [PHONE_…" at bounding box center [69, 180] width 96 height 32
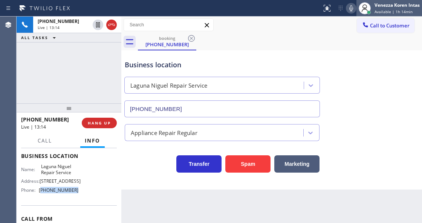
click at [386, 8] on div "Venezza Koren Intas Available | 1h 14min" at bounding box center [397, 8] width 49 height 13
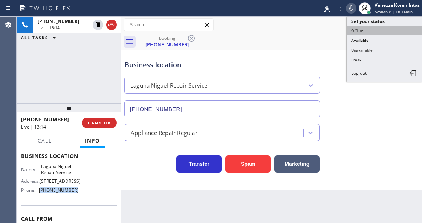
click at [380, 32] on button "Offline" at bounding box center [383, 31] width 75 height 10
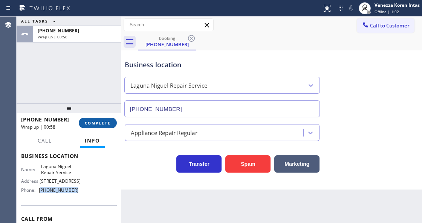
click at [105, 123] on span "COMPLETE" at bounding box center [98, 122] width 26 height 5
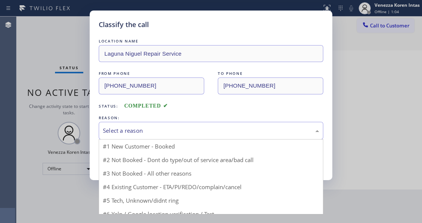
click at [157, 128] on div "Select a reason" at bounding box center [211, 130] width 216 height 9
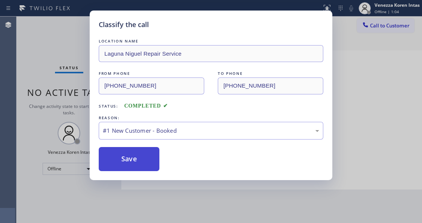
click at [151, 153] on button "Save" at bounding box center [129, 159] width 61 height 24
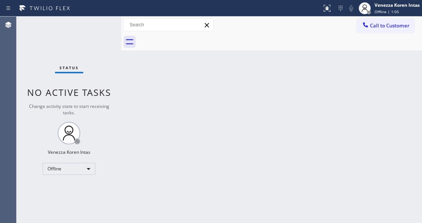
click at [393, 12] on span "Offline | 1:05" at bounding box center [386, 11] width 24 height 5
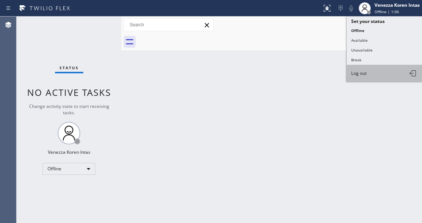
click at [377, 76] on button "Log out" at bounding box center [383, 73] width 75 height 17
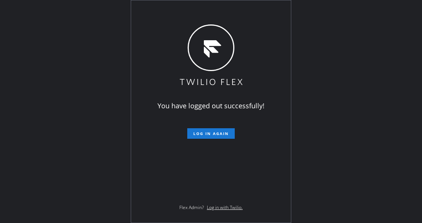
click at [83, 119] on div "You have logged out successfully! Log in again Flex Admin? Log in with Twilio." at bounding box center [211, 111] width 422 height 223
click at [138, 157] on div "You have logged out successfully! Log in again Flex Admin? Log in with Twilio." at bounding box center [211, 111] width 160 height 222
